Goal: Contribute content: Contribute content

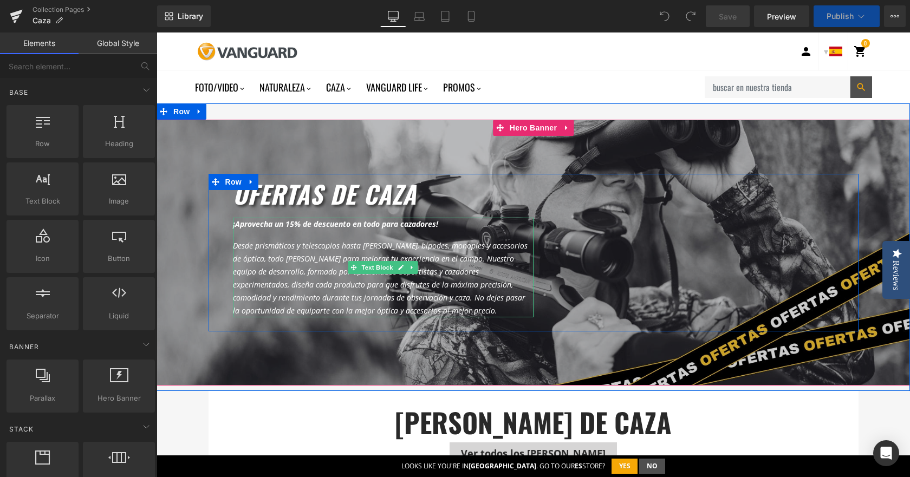
click at [311, 222] on b "¡Aprovecha un 15% de descuento en todo para cazadores!" at bounding box center [335, 224] width 205 height 10
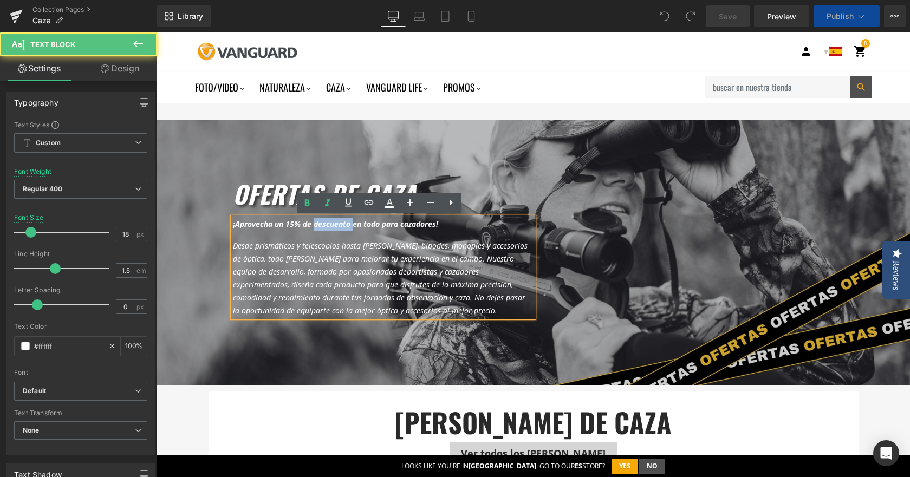
click at [311, 222] on b "¡Aprovecha un 15% de descuento en todo para cazadores!" at bounding box center [335, 224] width 205 height 10
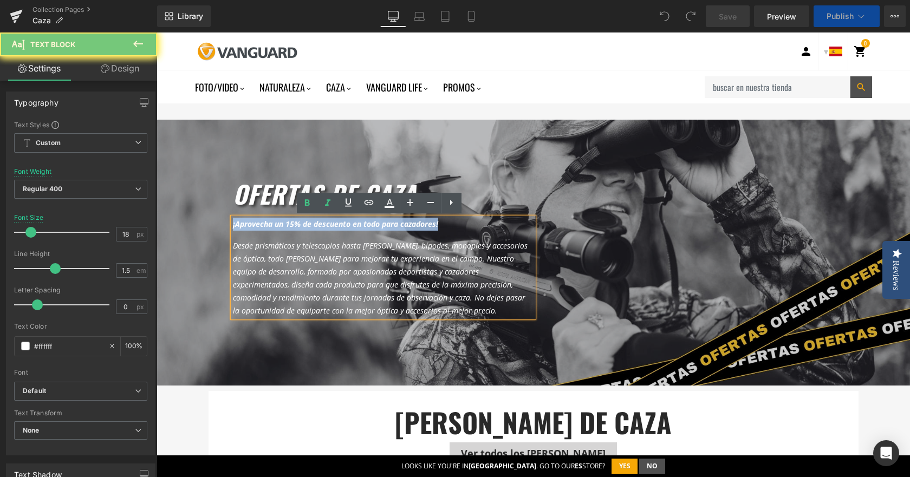
click at [311, 222] on b "¡Aprovecha un 15% de descuento en todo para cazadores!" at bounding box center [335, 224] width 205 height 10
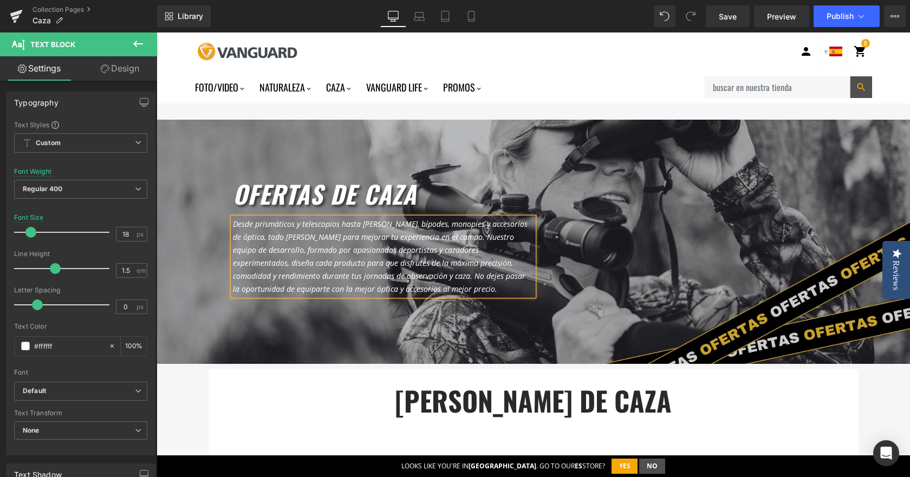
click at [555, 136] on div at bounding box center [532, 242] width 753 height 244
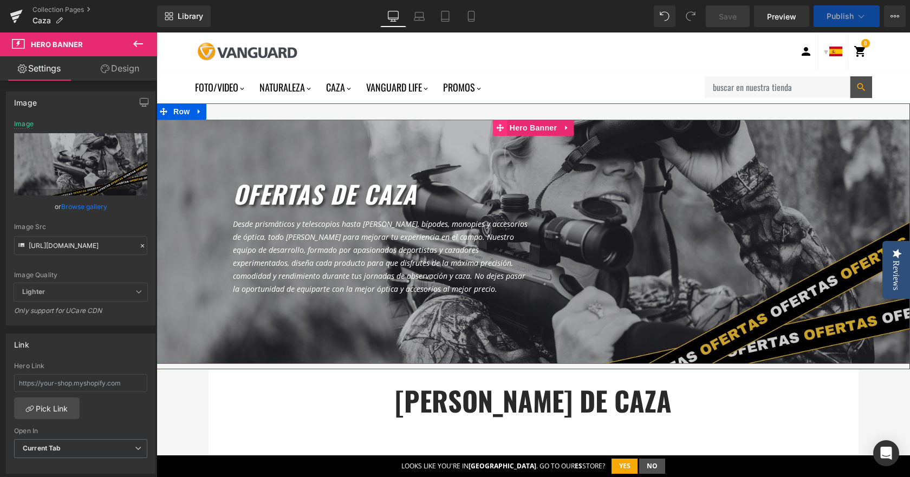
click at [501, 132] on span at bounding box center [500, 128] width 14 height 16
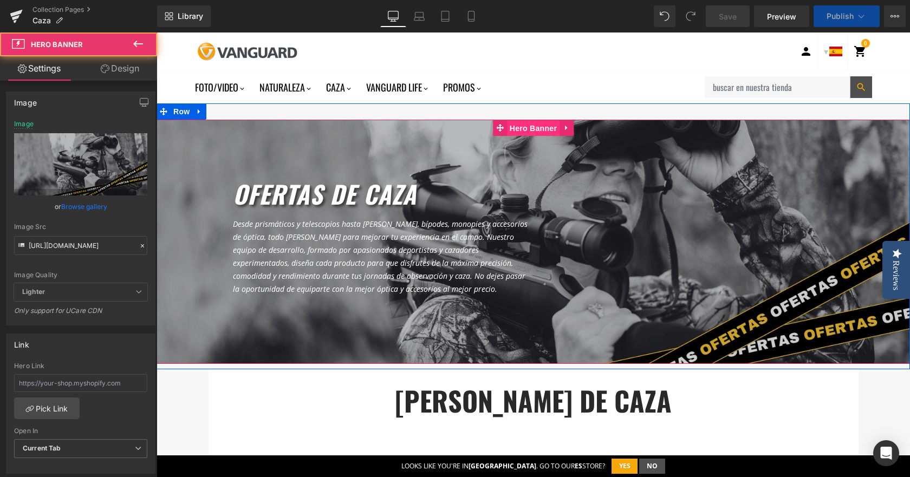
click at [513, 132] on span "Hero Banner" at bounding box center [533, 128] width 53 height 16
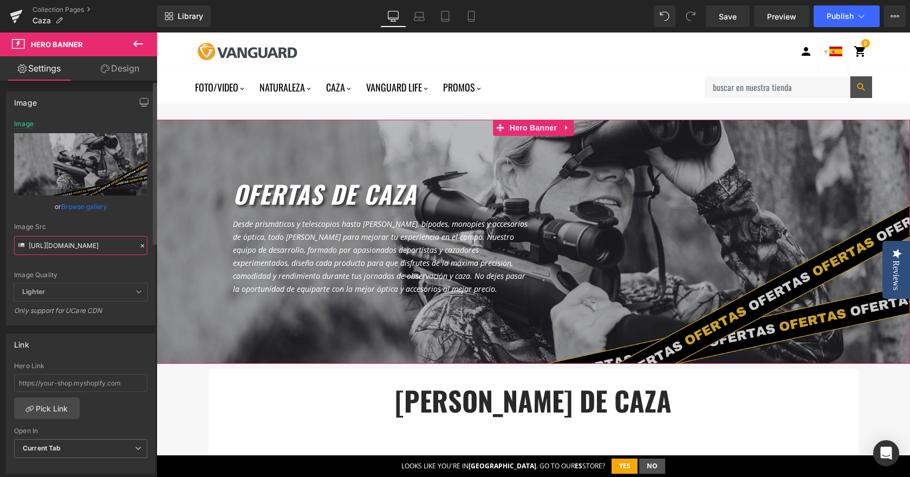
click at [71, 252] on input "[URL][DOMAIN_NAME]" at bounding box center [80, 245] width 133 height 19
paste input "Col._Header_CAZA.jpg?v=1678187948"
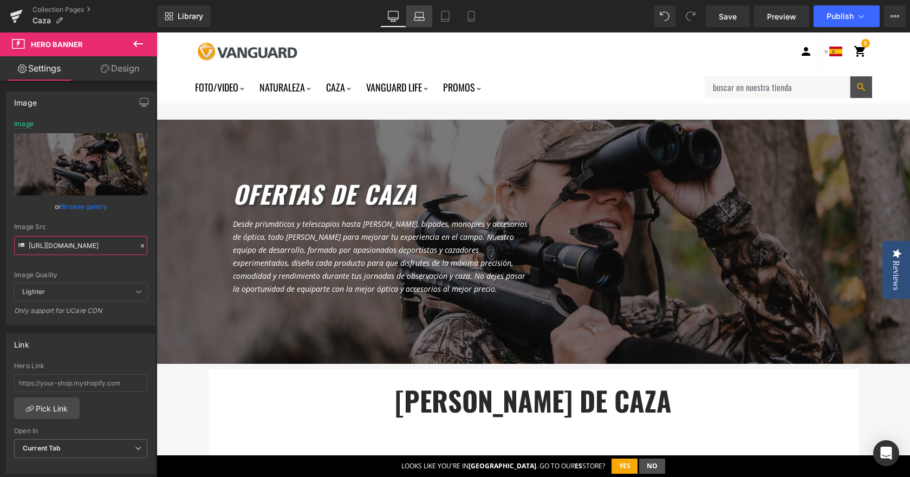
type input "[URL][DOMAIN_NAME]"
click at [426, 14] on link "Laptop" at bounding box center [419, 16] width 26 height 22
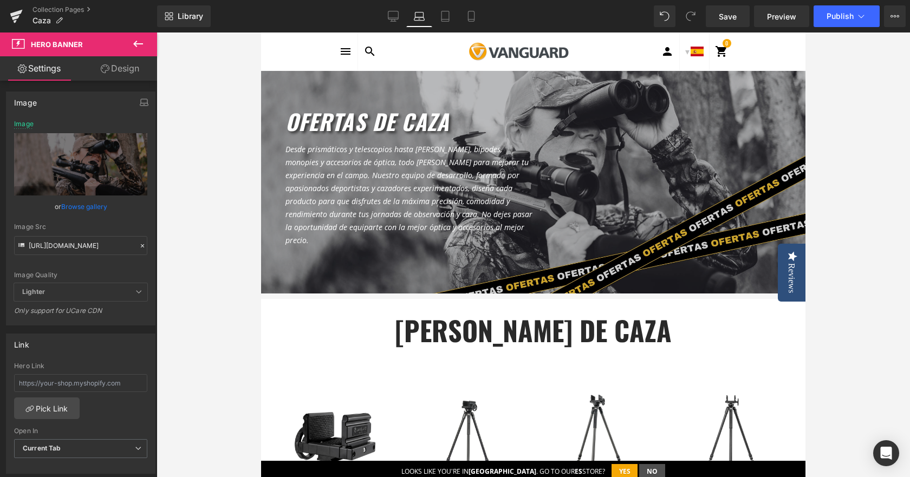
scroll to position [0, 0]
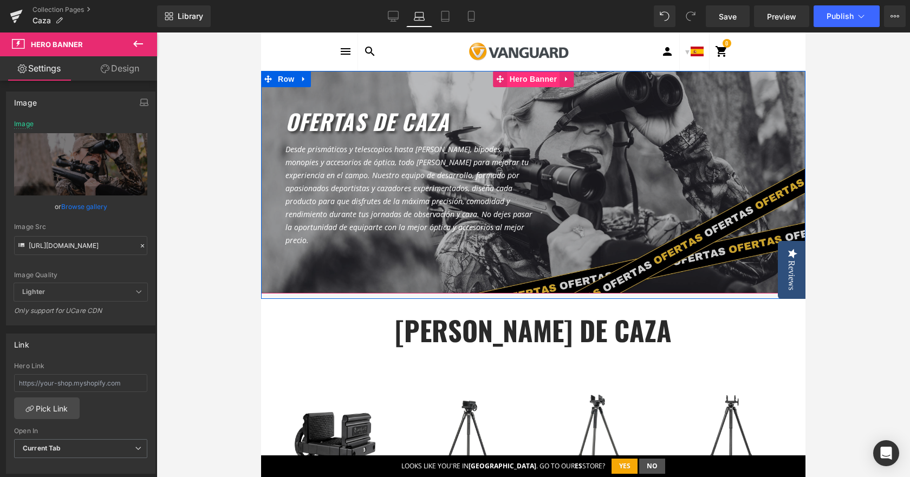
click at [537, 81] on span "Hero Banner" at bounding box center [533, 79] width 53 height 16
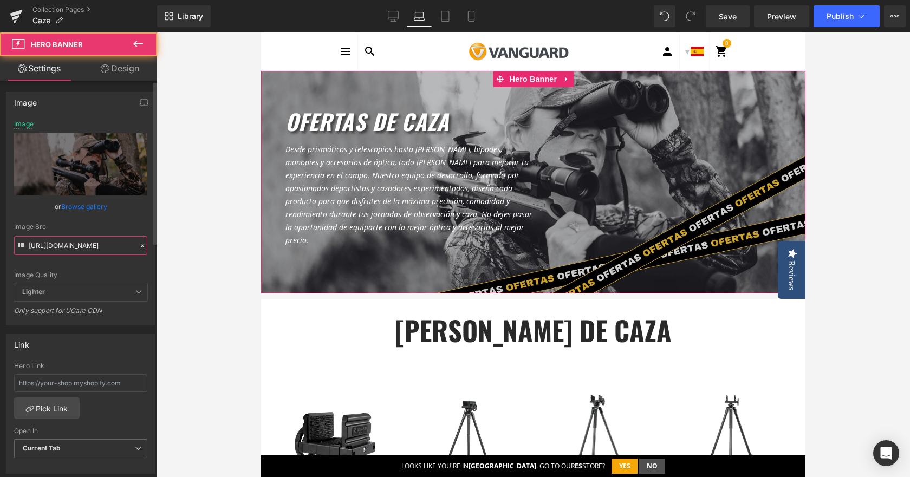
click at [69, 239] on input "[URL][DOMAIN_NAME]" at bounding box center [80, 245] width 133 height 19
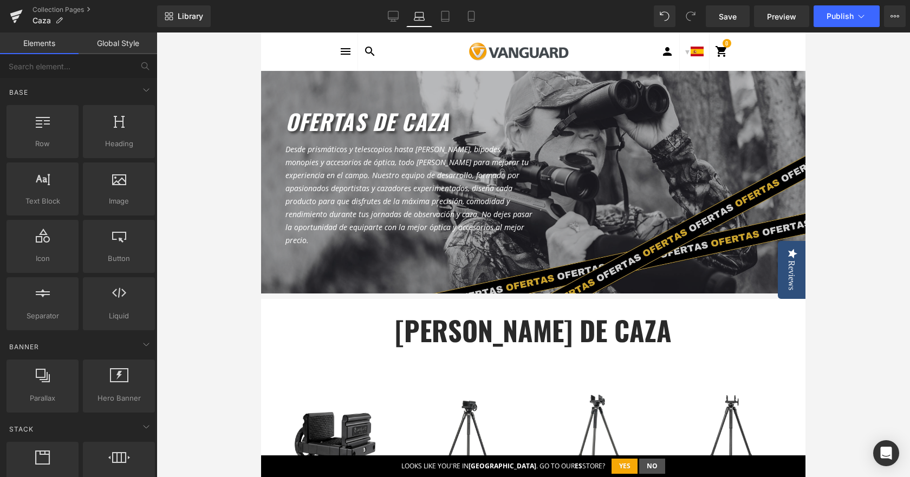
click at [165, 195] on div at bounding box center [532, 254] width 753 height 444
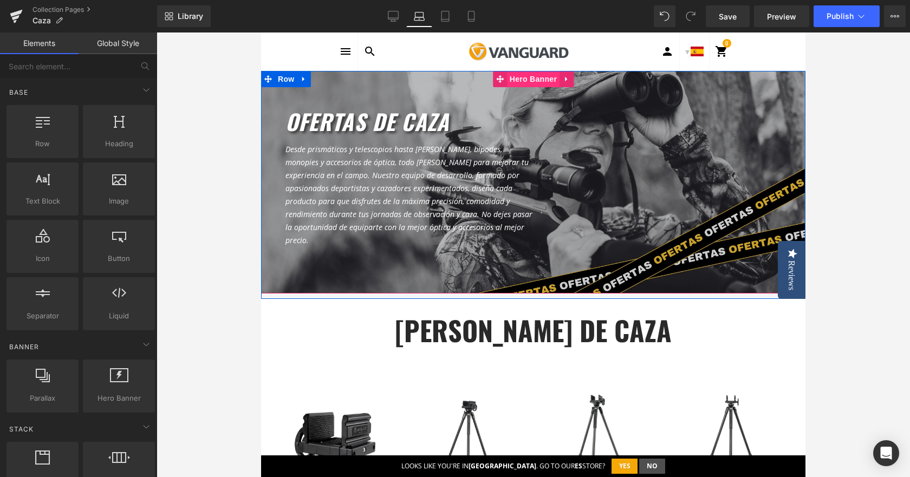
click at [508, 77] on span "Hero Banner" at bounding box center [533, 79] width 53 height 16
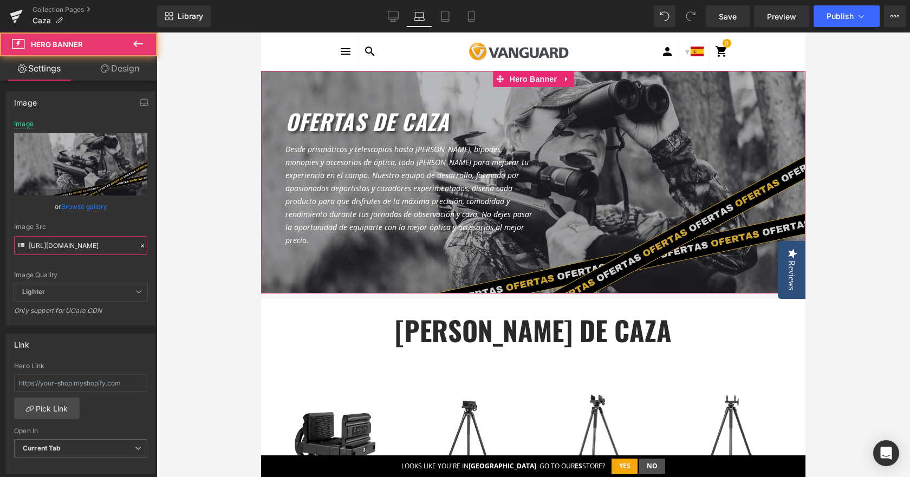
click at [69, 245] on input "[URL][DOMAIN_NAME]" at bounding box center [80, 245] width 133 height 19
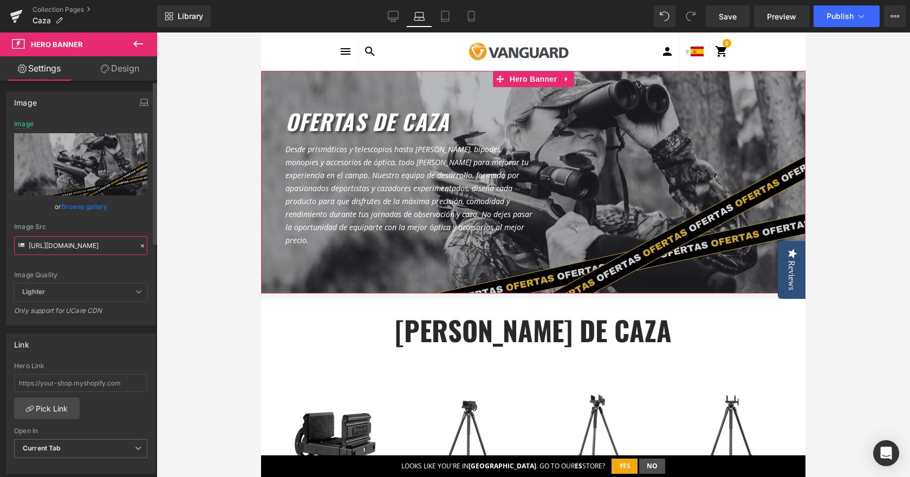
click at [69, 245] on input "[URL][DOMAIN_NAME]" at bounding box center [80, 245] width 133 height 19
paste input "Col._Header_CAZA.jpg?v=1678187948"
type input "[URL][DOMAIN_NAME]"
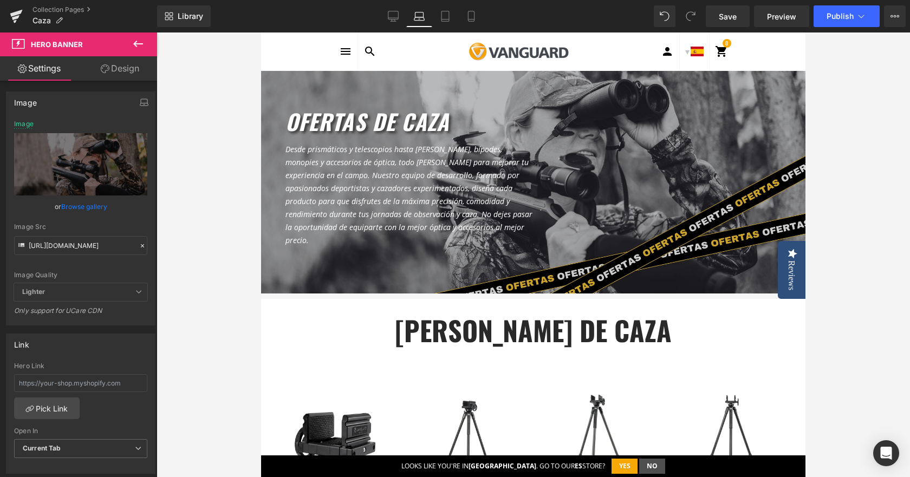
click at [186, 244] on div at bounding box center [532, 254] width 753 height 444
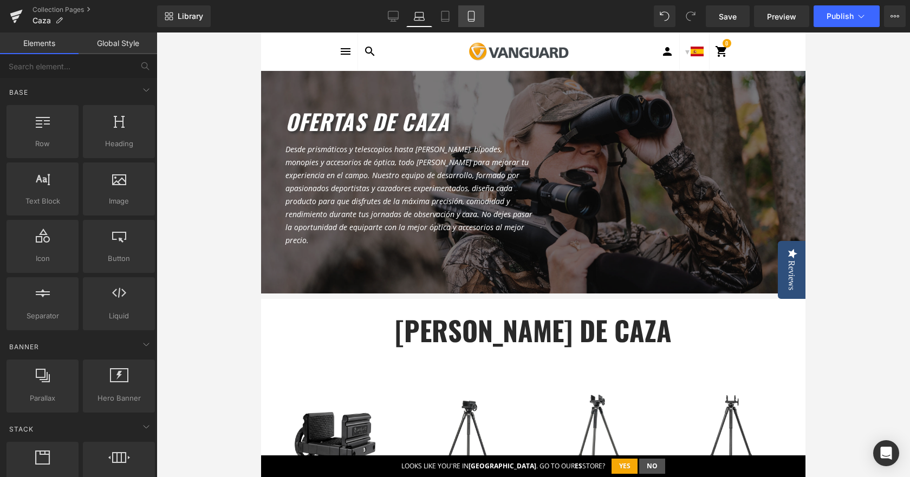
click at [475, 12] on icon at bounding box center [471, 16] width 11 height 11
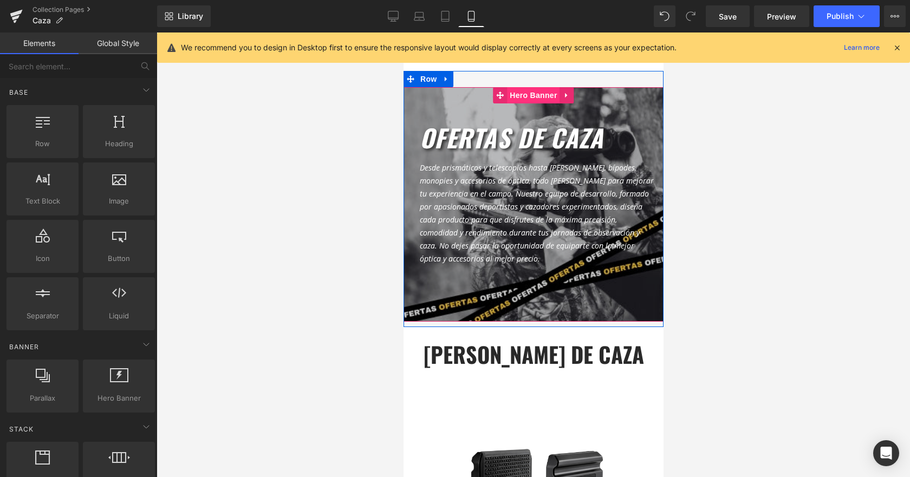
click at [525, 90] on span "Hero Banner" at bounding box center [532, 95] width 53 height 16
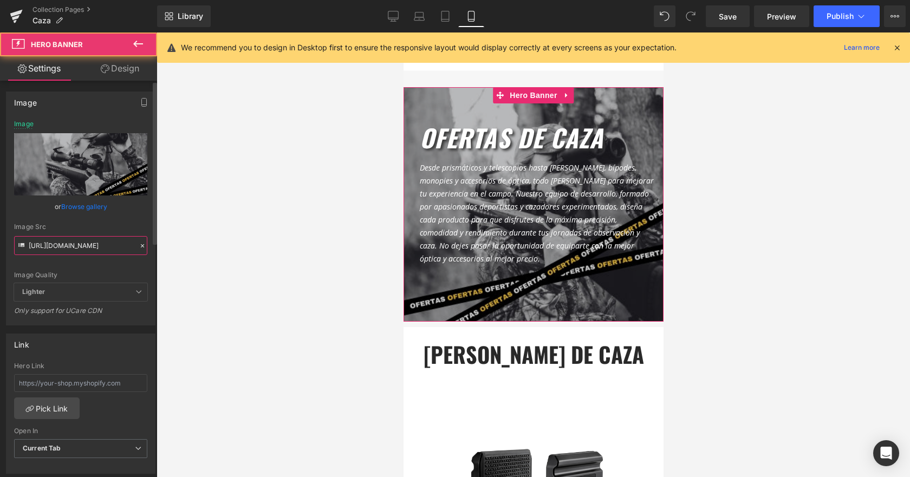
click at [64, 244] on input "[URL][DOMAIN_NAME]" at bounding box center [80, 245] width 133 height 19
paste input "900X900_Header_web_home_page.jpg?v=1614392525"
type input "[URL][DOMAIN_NAME]"
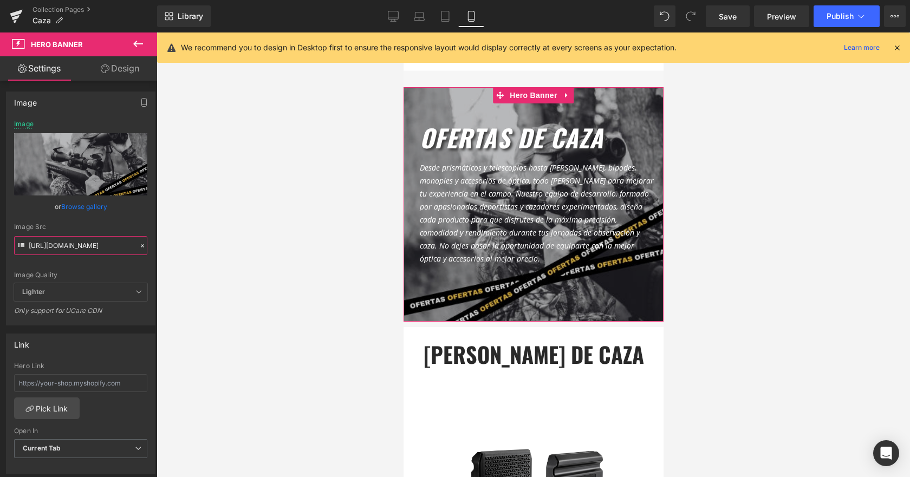
scroll to position [0, 240]
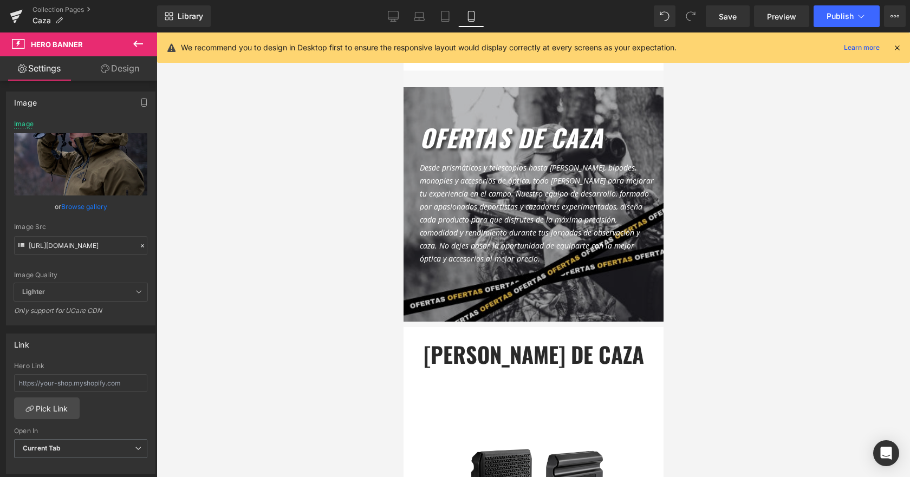
click at [315, 189] on div at bounding box center [532, 254] width 753 height 444
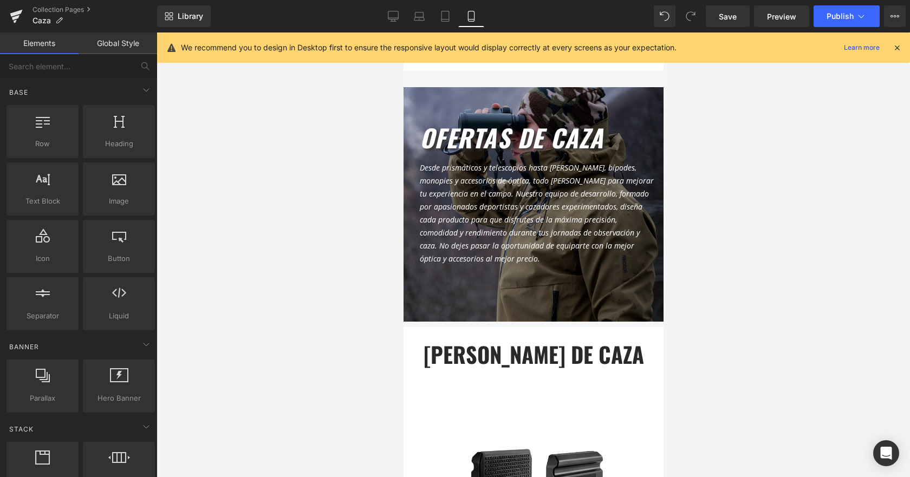
click at [453, 2] on div "Library Mobile Desktop Laptop Tablet Mobile Save Preview Publish Scheduled View…" at bounding box center [533, 16] width 753 height 32
click at [443, 16] on icon at bounding box center [445, 16] width 11 height 11
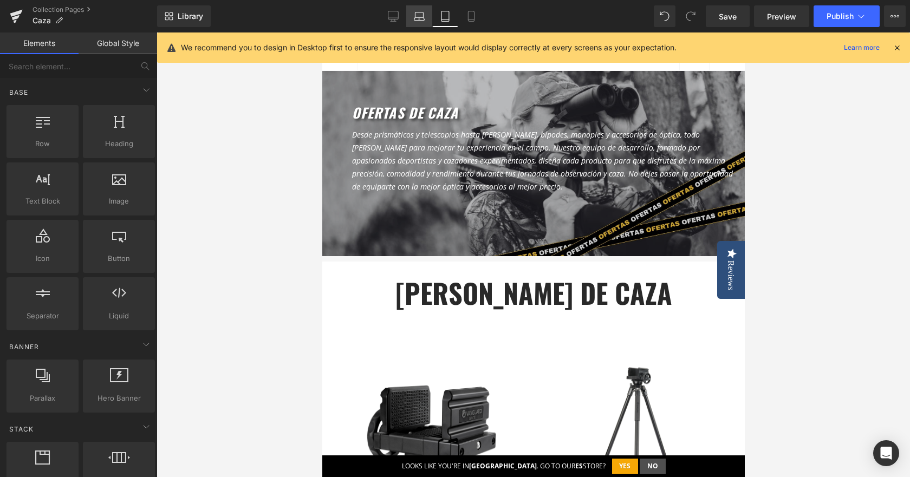
click at [421, 12] on icon at bounding box center [419, 14] width 8 height 5
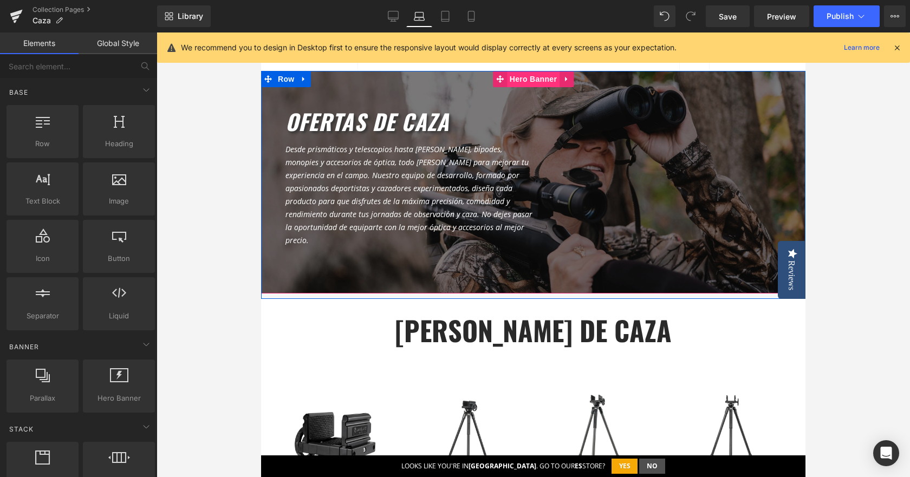
click at [519, 74] on span "Hero Banner" at bounding box center [533, 79] width 53 height 16
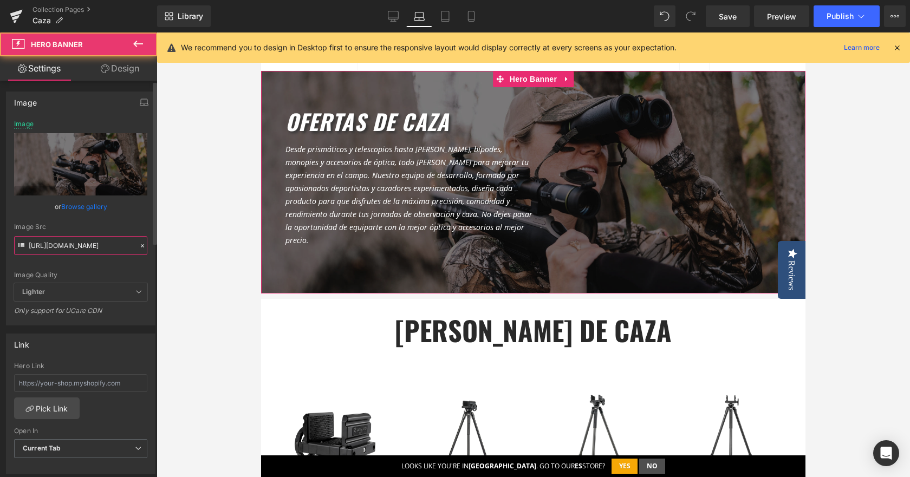
click at [91, 251] on input "[URL][DOMAIN_NAME]" at bounding box center [80, 245] width 133 height 19
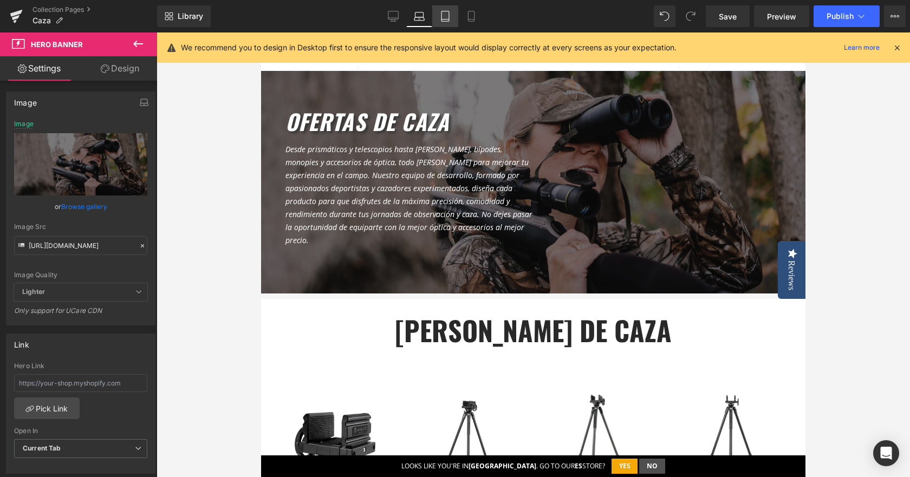
click at [450, 23] on link "Tablet" at bounding box center [445, 16] width 26 height 22
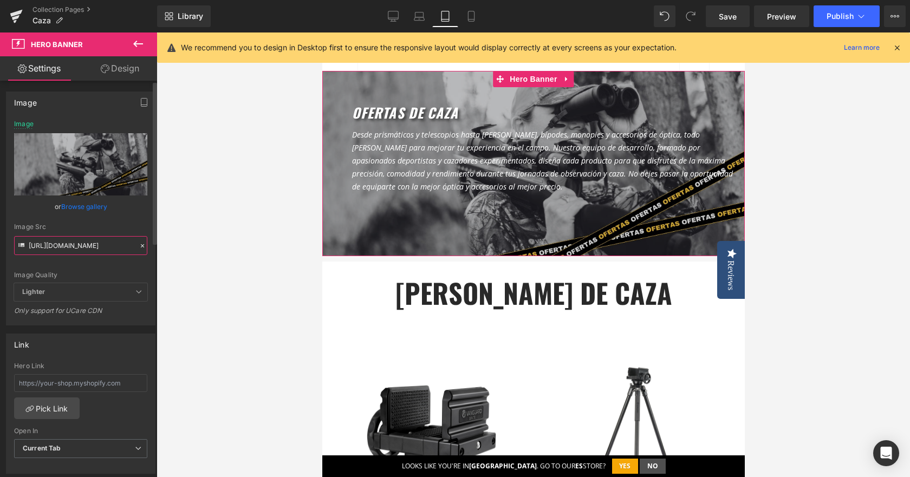
click at [61, 238] on input "[URL][DOMAIN_NAME]" at bounding box center [80, 245] width 133 height 19
paste input "Col._Header_CAZA.jpg?v=1678187948"
type input "[URL][DOMAIN_NAME]"
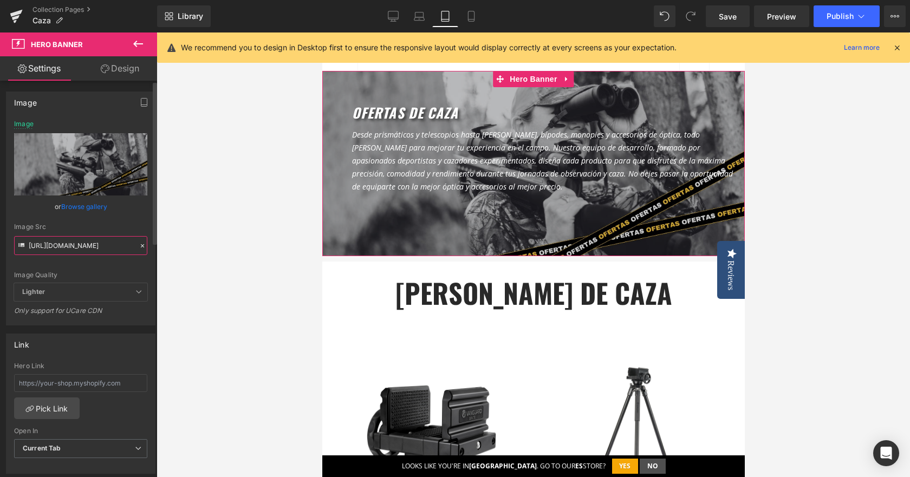
scroll to position [0, 189]
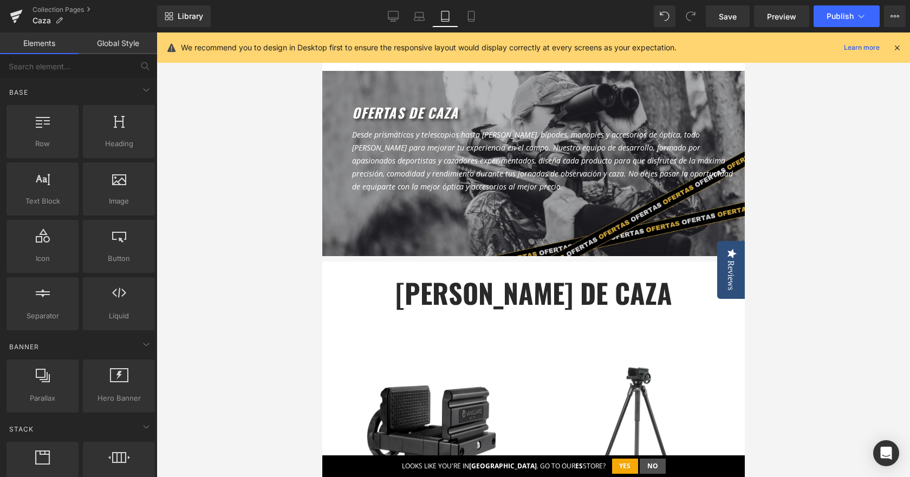
click at [200, 210] on div at bounding box center [532, 254] width 753 height 444
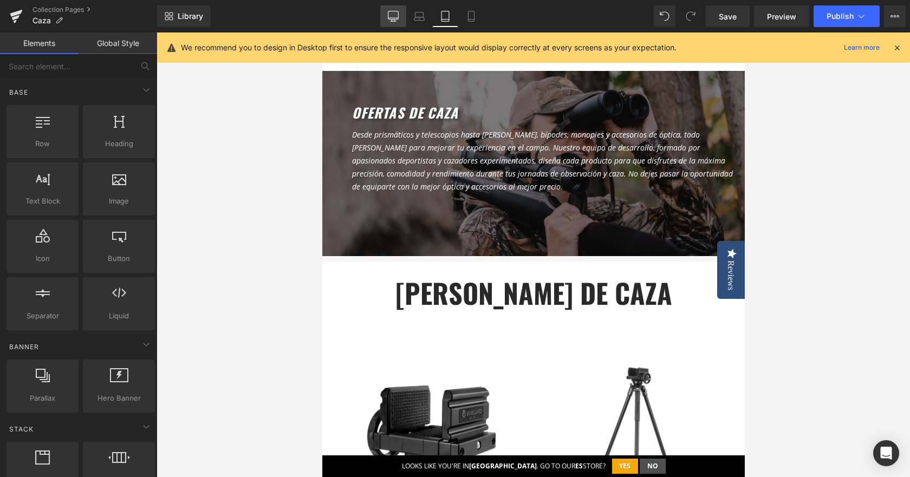
click at [401, 18] on link "Desktop" at bounding box center [393, 16] width 26 height 22
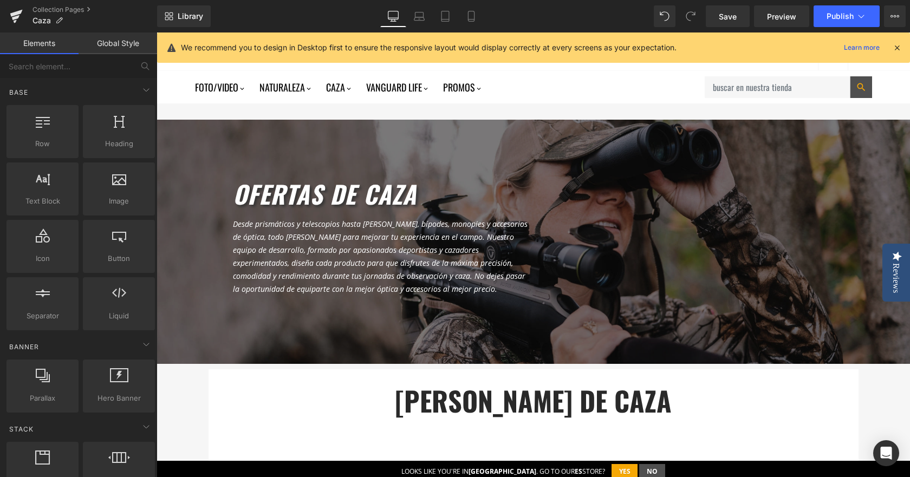
scroll to position [71, 0]
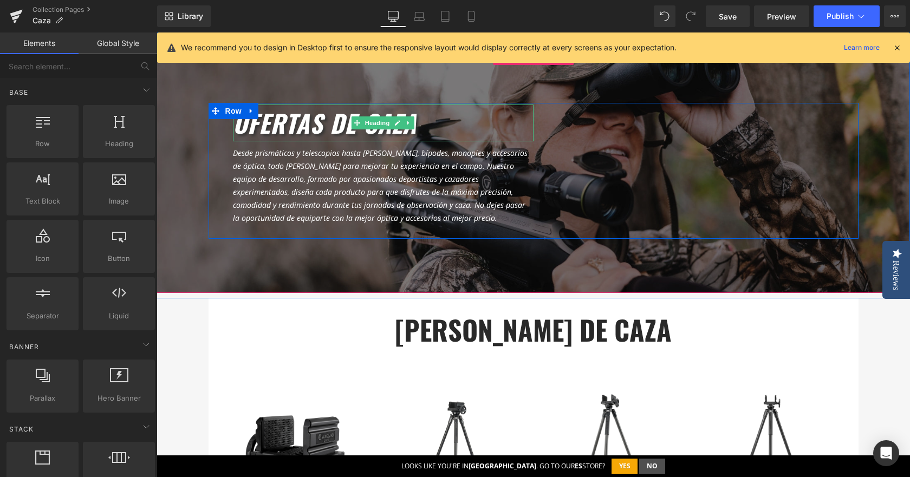
click at [292, 126] on icon "ofertas de caza" at bounding box center [325, 122] width 184 height 36
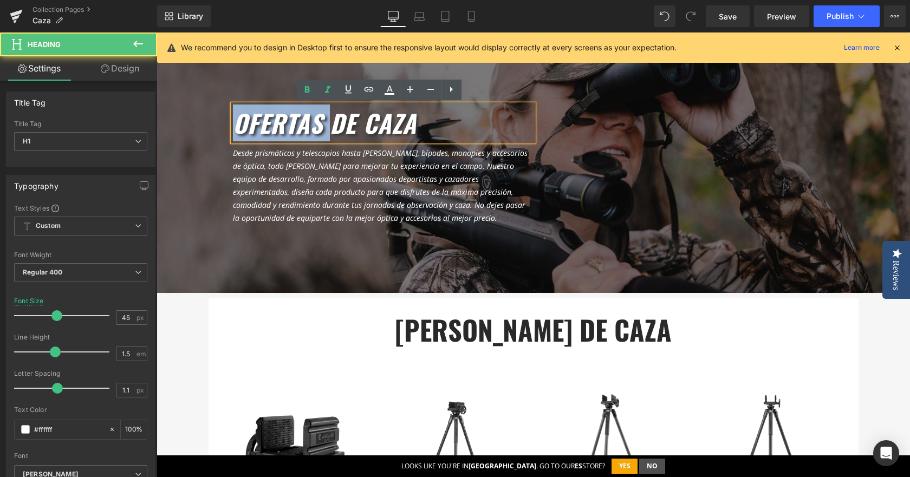
click at [292, 126] on icon "ofertas de caza" at bounding box center [325, 122] width 184 height 36
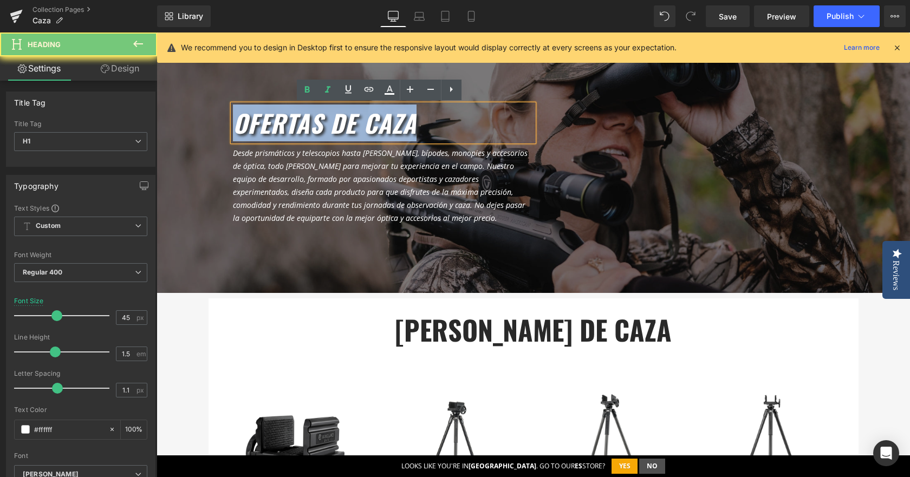
click at [292, 126] on icon "ofertas de caza" at bounding box center [325, 122] width 184 height 36
click at [293, 125] on icon "ofertas de caza" at bounding box center [325, 122] width 184 height 36
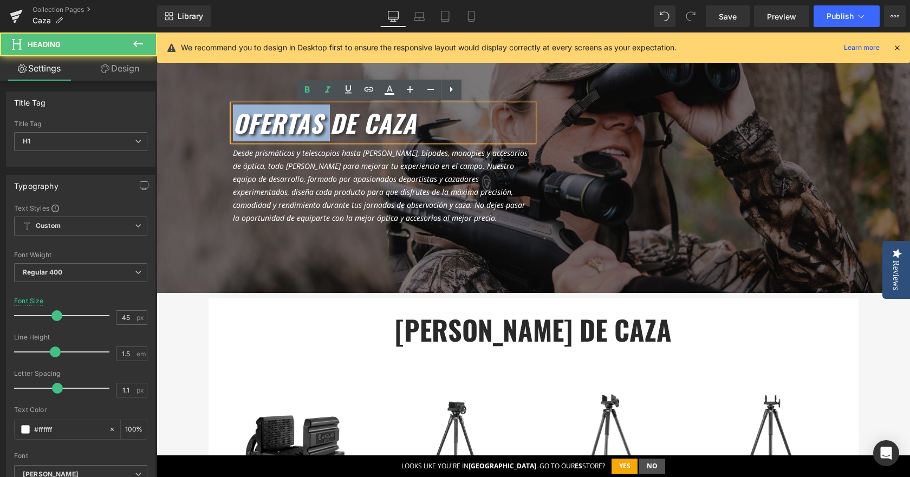
click at [293, 125] on icon "ofertas de caza" at bounding box center [325, 122] width 184 height 36
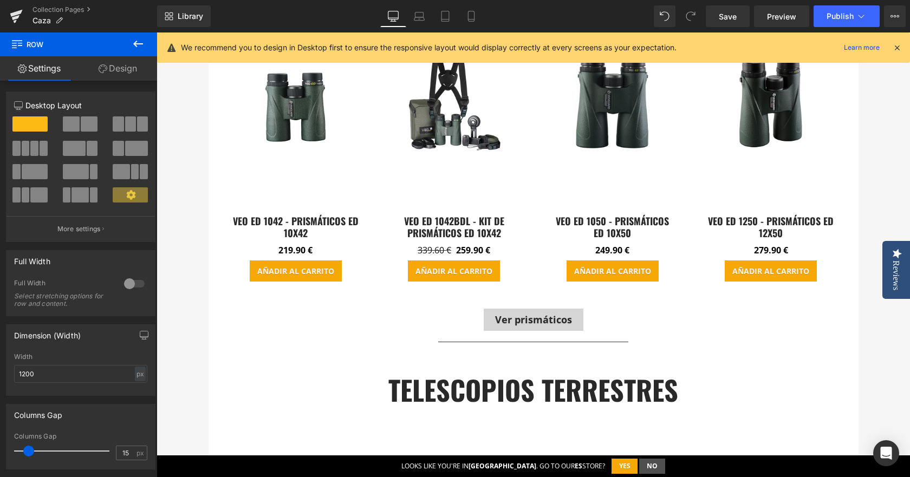
scroll to position [1803, 0]
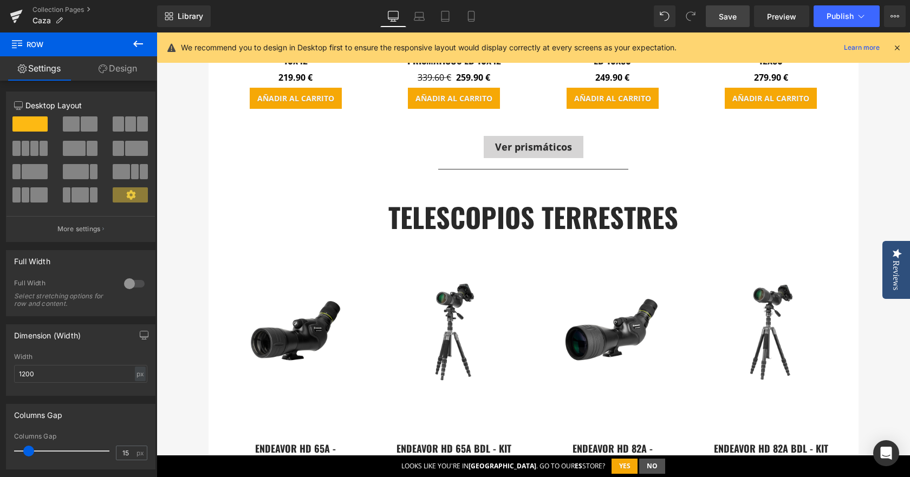
drag, startPoint x: 726, startPoint y: 14, endPoint x: 611, endPoint y: 62, distance: 124.8
click at [726, 14] on span "Save" at bounding box center [727, 16] width 18 height 11
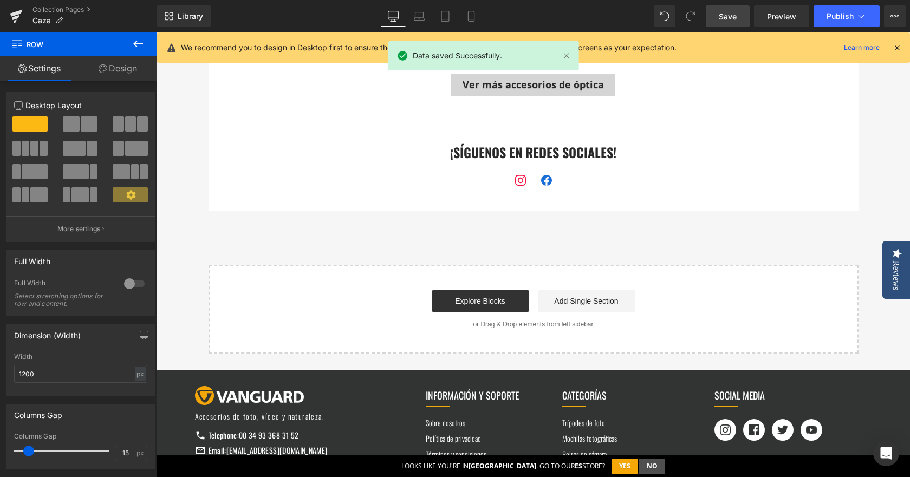
scroll to position [4292, 0]
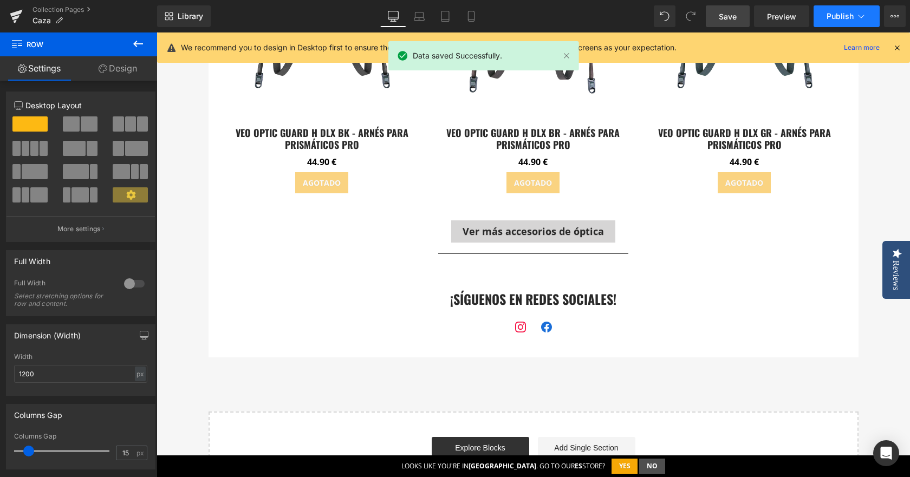
click at [853, 17] on span "Publish" at bounding box center [839, 16] width 27 height 9
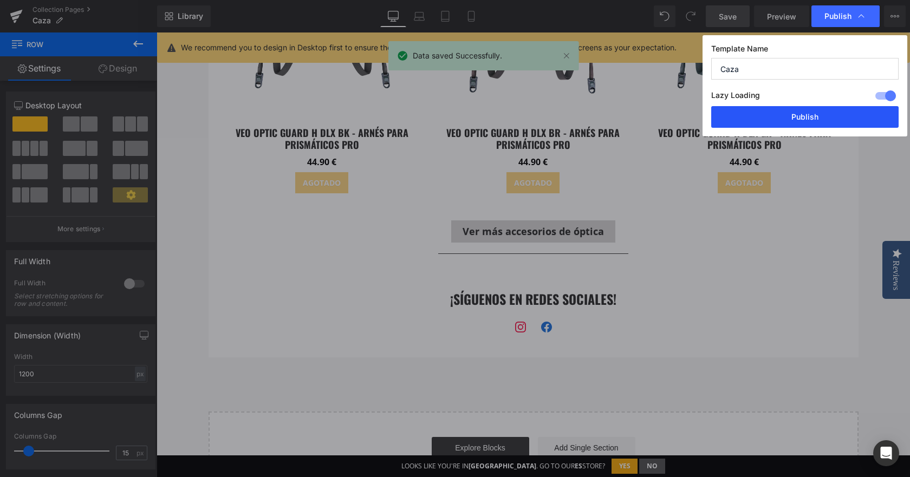
click at [796, 123] on button "Publish" at bounding box center [804, 117] width 187 height 22
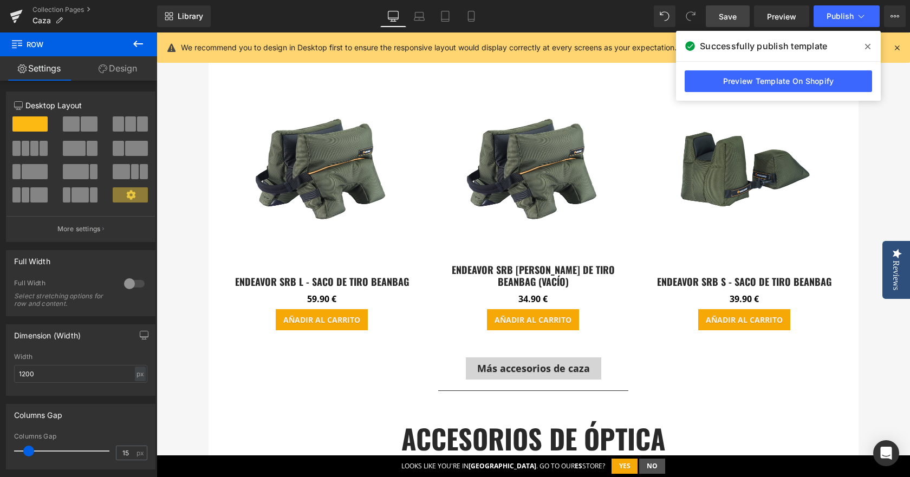
scroll to position [3101, 0]
